Goal: Information Seeking & Learning: Learn about a topic

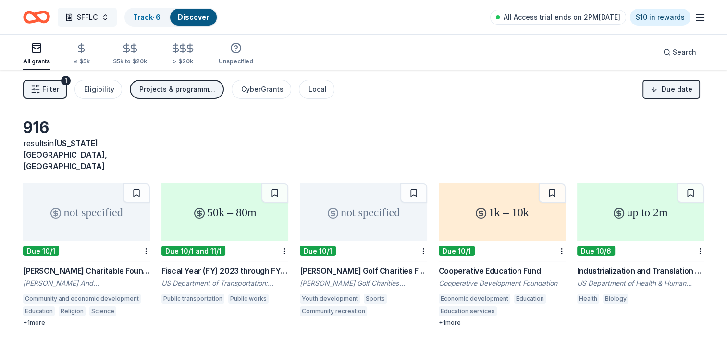
click at [108, 18] on button "SFFLC" at bounding box center [87, 17] width 59 height 19
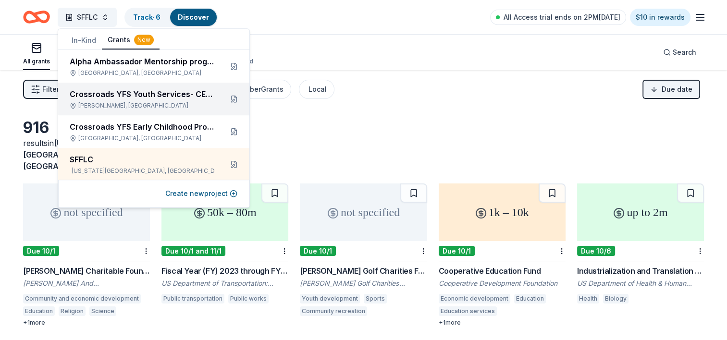
click at [131, 108] on div "[PERSON_NAME], [GEOGRAPHIC_DATA]" at bounding box center [142, 106] width 145 height 8
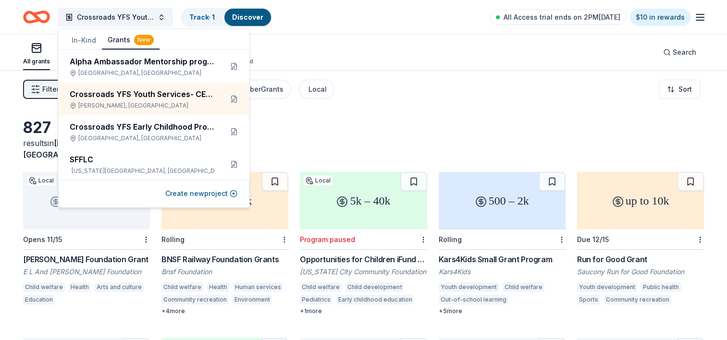
click at [460, 83] on div "Filter 1 Eligibility Projects & programming, General operations, Education Cybe…" at bounding box center [363, 89] width 727 height 38
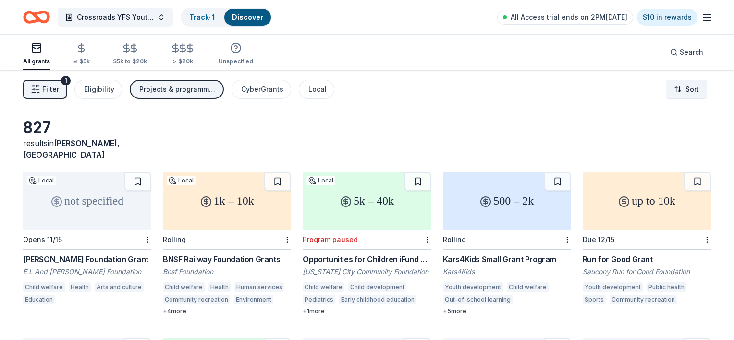
click at [685, 85] on html "Crossroads YFS Youth Services- CERC Track · 1 Discover All Access trial ends on…" at bounding box center [367, 170] width 734 height 340
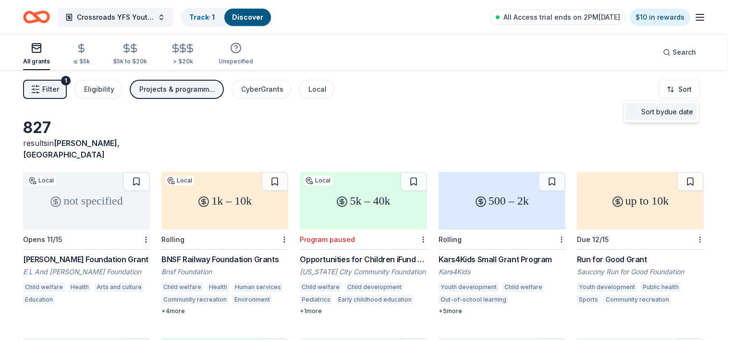
click at [669, 111] on div "Sort by due date" at bounding box center [661, 111] width 71 height 17
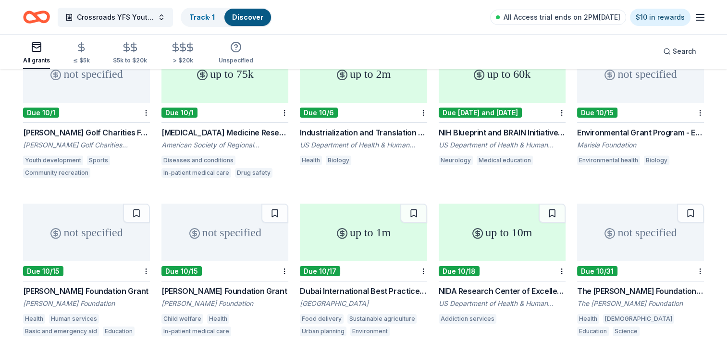
scroll to position [144, 0]
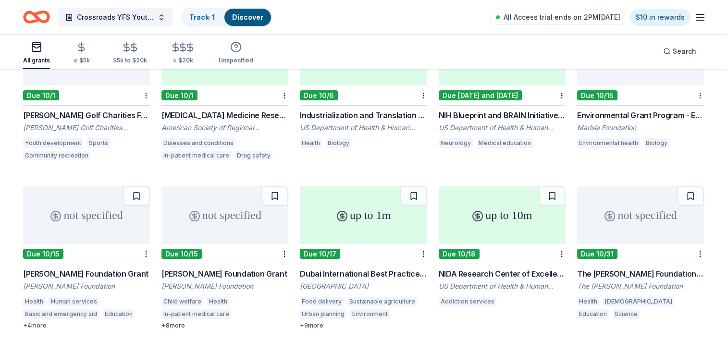
click at [78, 210] on div "not specified" at bounding box center [86, 215] width 127 height 58
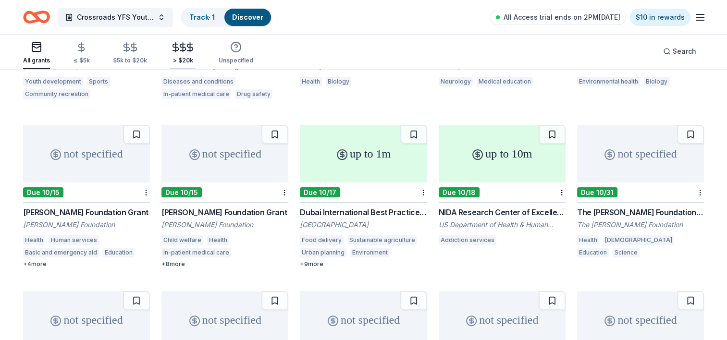
scroll to position [192, 0]
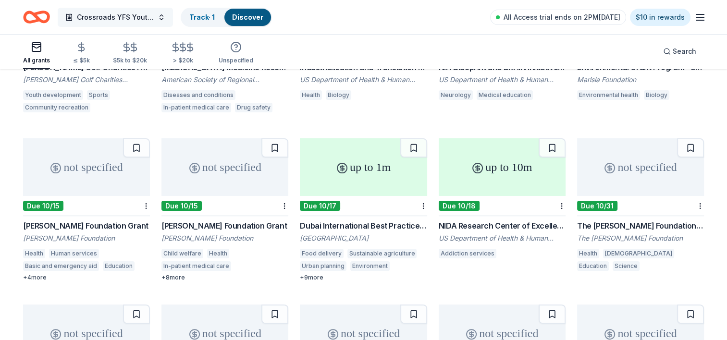
click at [165, 19] on button "Crossroads YFS Youth Services- CERC" at bounding box center [115, 17] width 115 height 19
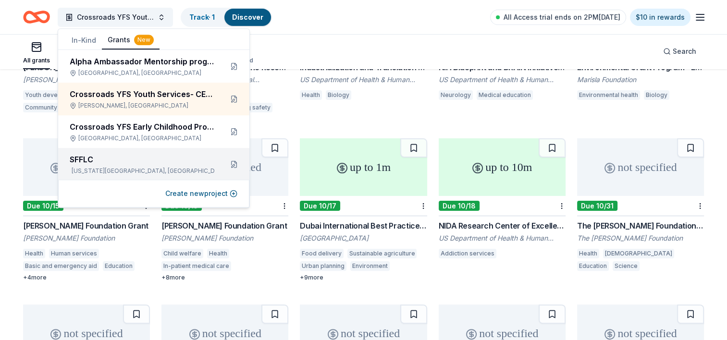
click at [146, 159] on div "SFFLC" at bounding box center [142, 160] width 145 height 12
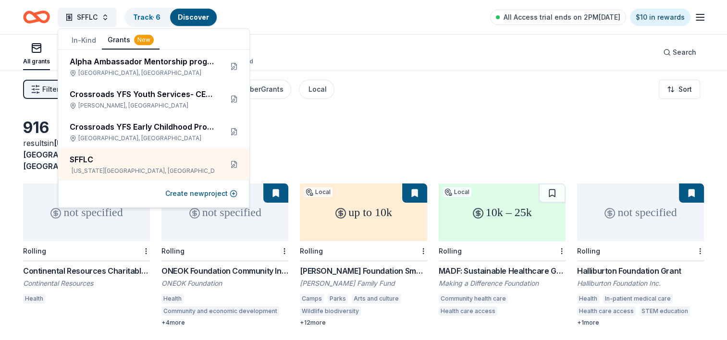
click at [478, 114] on div "916 results in [US_STATE][GEOGRAPHIC_DATA], [GEOGRAPHIC_DATA] not specified Rol…" at bounding box center [363, 320] width 727 height 500
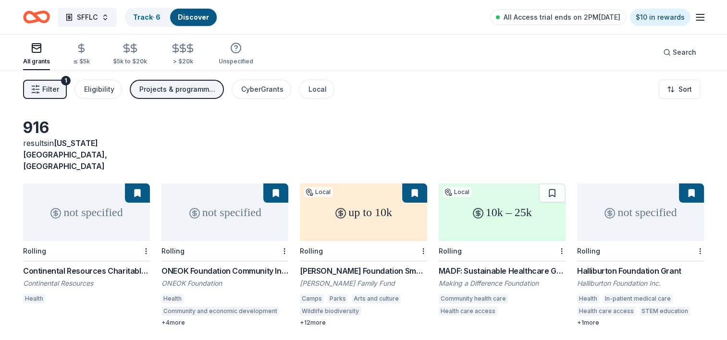
scroll to position [48, 0]
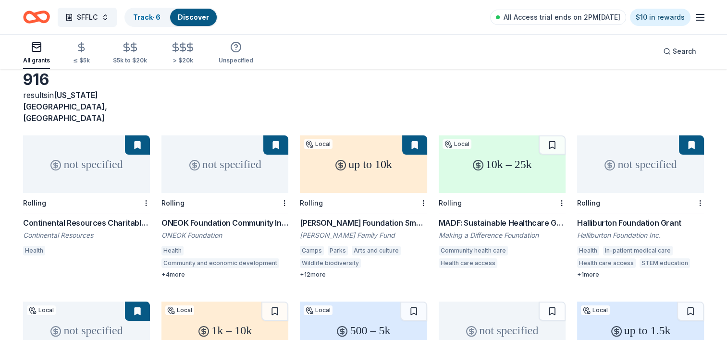
click at [75, 154] on div "not specified" at bounding box center [86, 164] width 127 height 58
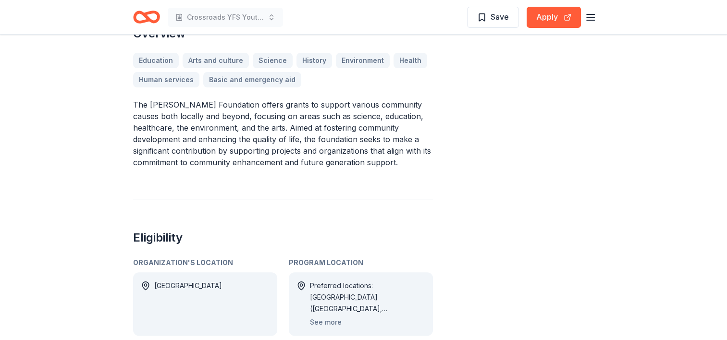
scroll to position [336, 0]
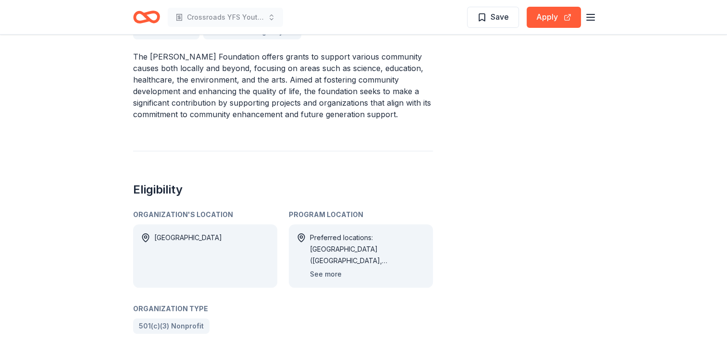
click at [320, 269] on button "See more" at bounding box center [326, 275] width 32 height 12
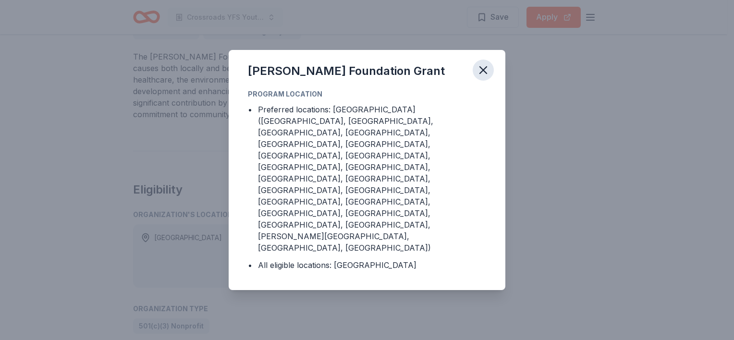
click at [484, 81] on button "button" at bounding box center [483, 70] width 21 height 21
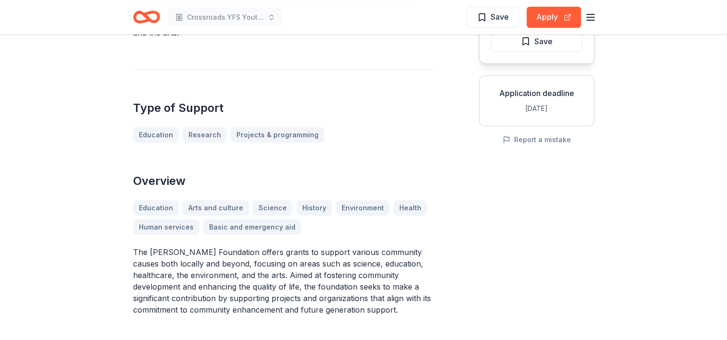
scroll to position [0, 0]
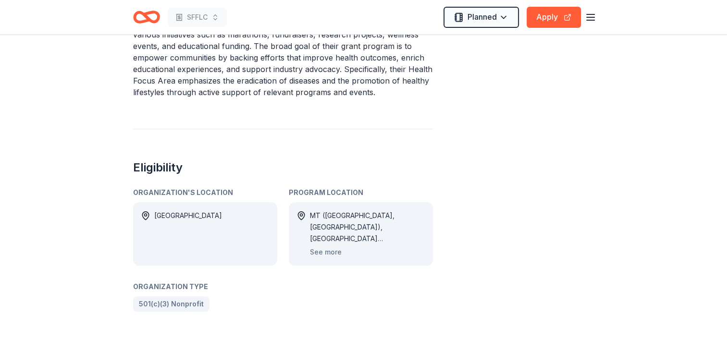
scroll to position [432, 0]
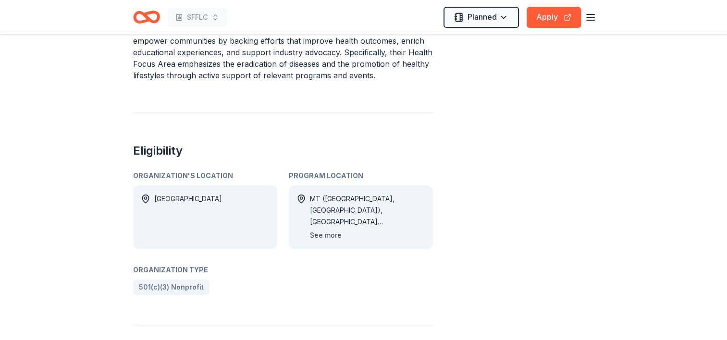
click at [318, 232] on button "See more" at bounding box center [326, 236] width 32 height 12
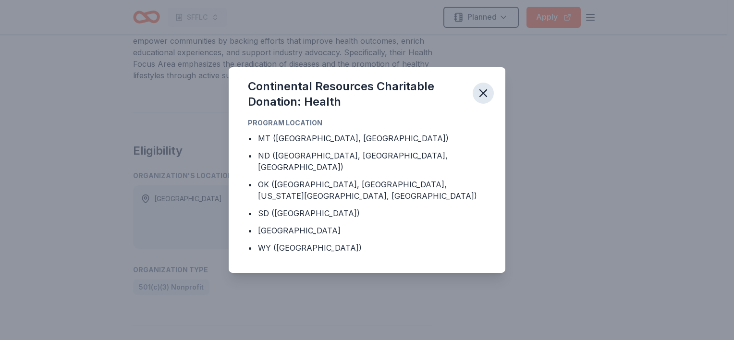
click at [482, 97] on icon "button" at bounding box center [483, 93] width 7 height 7
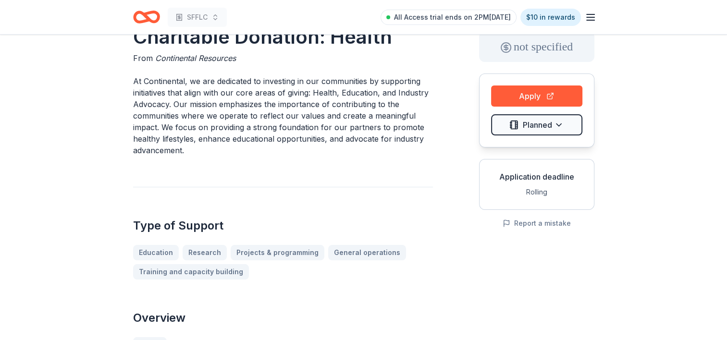
scroll to position [48, 0]
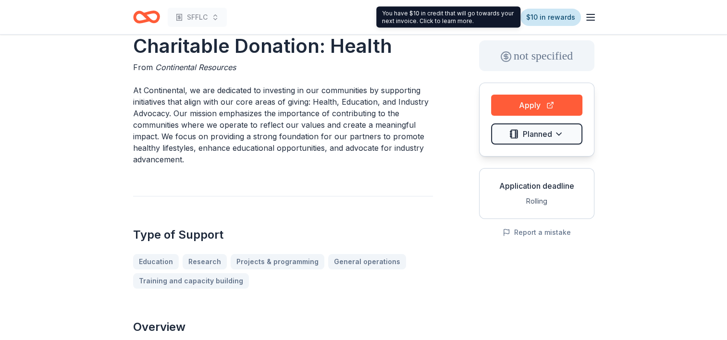
click at [555, 15] on link "$10 in rewards" at bounding box center [550, 17] width 61 height 17
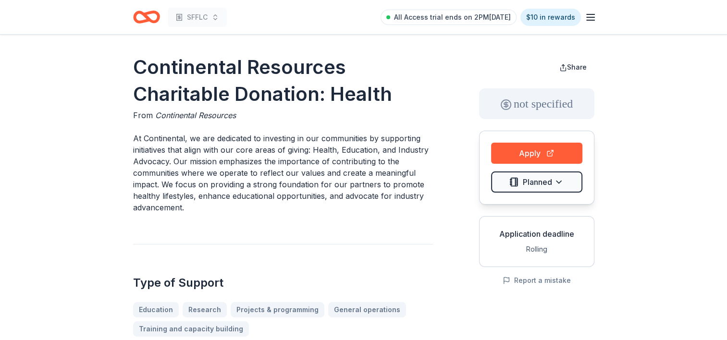
scroll to position [48, 0]
